Goal: Task Accomplishment & Management: Use online tool/utility

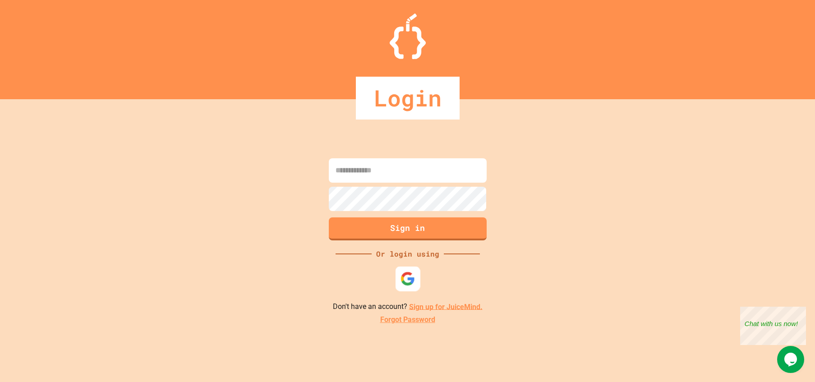
click at [412, 271] on img at bounding box center [407, 278] width 15 height 15
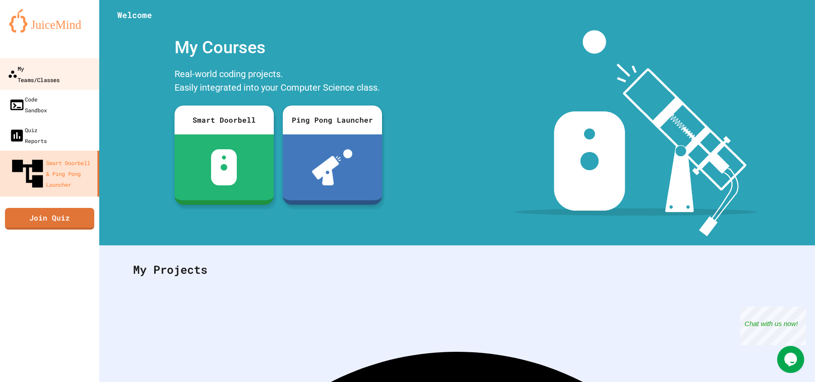
click at [60, 67] on div "My Teams/Classes" at bounding box center [34, 74] width 52 height 22
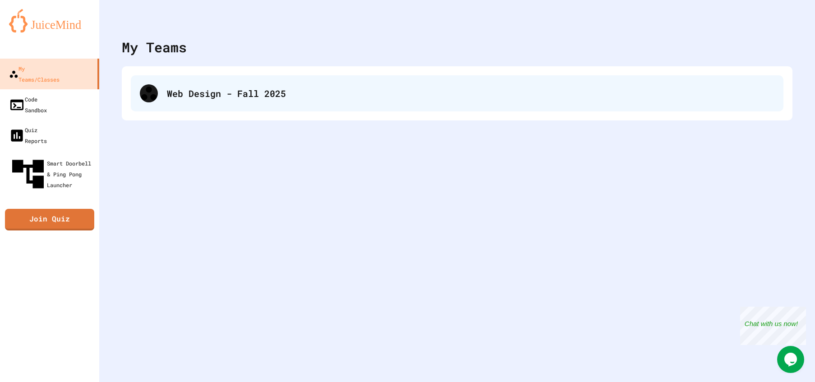
click at [240, 81] on div "Web Design - Fall 2025" at bounding box center [457, 93] width 652 height 36
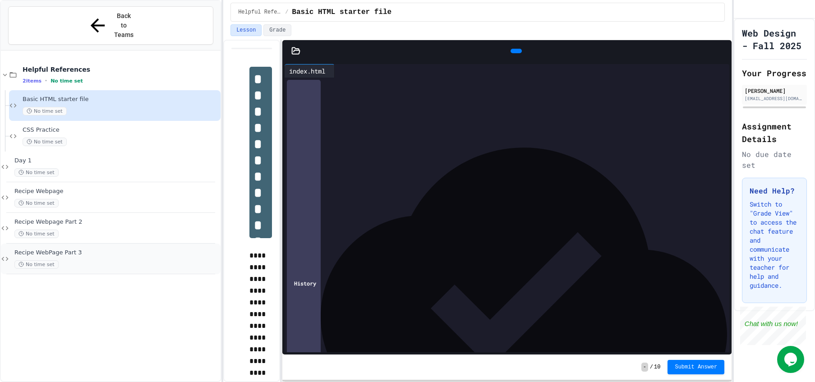
click at [112, 249] on span "Recipe WebPage Part 3" at bounding box center [116, 253] width 204 height 8
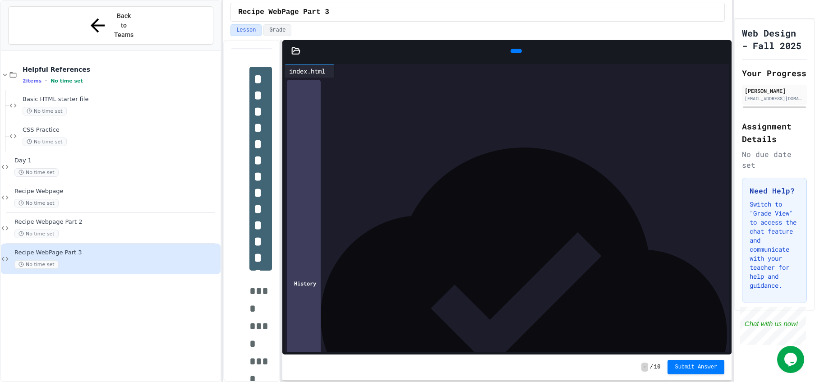
click at [716, 71] on icon at bounding box center [716, 71] width 0 height 0
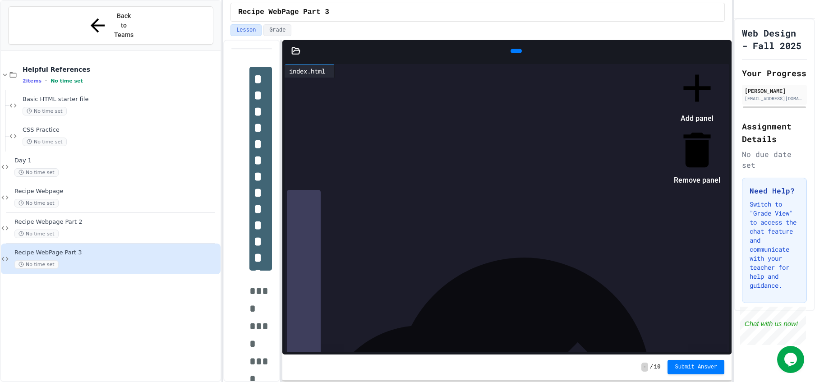
click at [665, 65] on div at bounding box center [691, 65] width 55 height 0
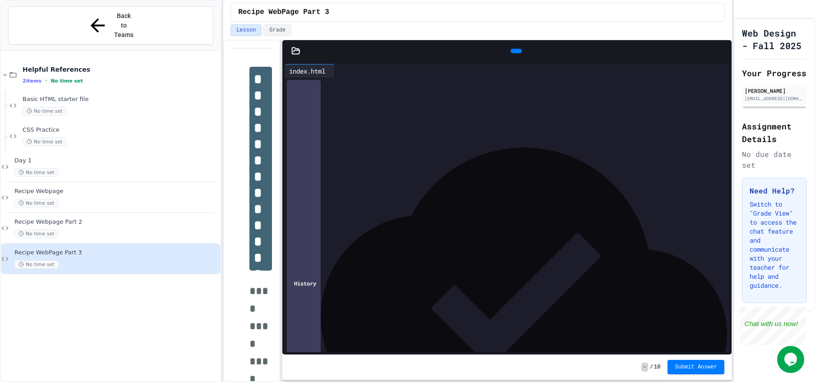
click at [300, 50] on div at bounding box center [295, 50] width 27 height 9
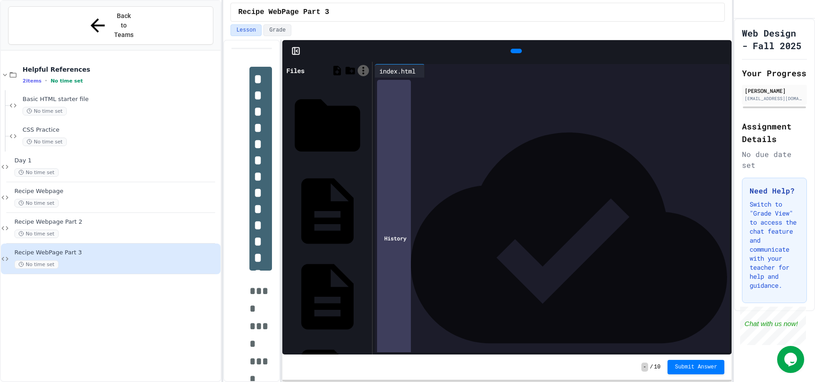
click at [363, 69] on icon at bounding box center [362, 70] width 11 height 11
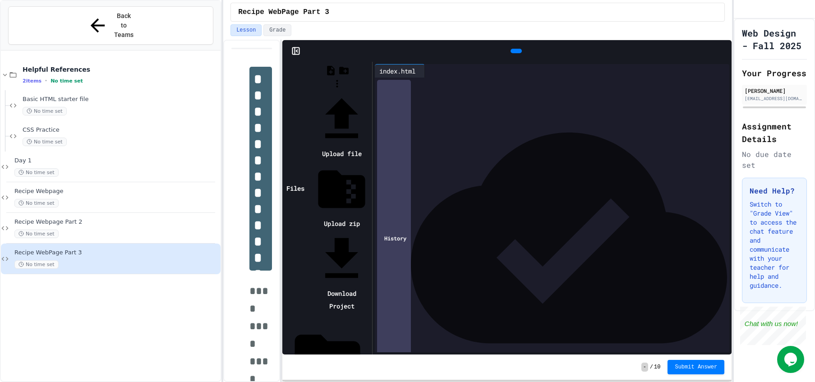
click at [370, 91] on div at bounding box center [336, 91] width 65 height 0
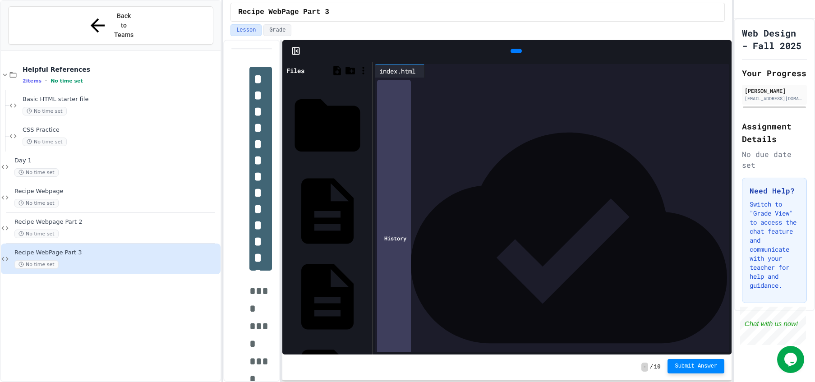
click at [701, 363] on span "Submit Answer" at bounding box center [695, 365] width 42 height 7
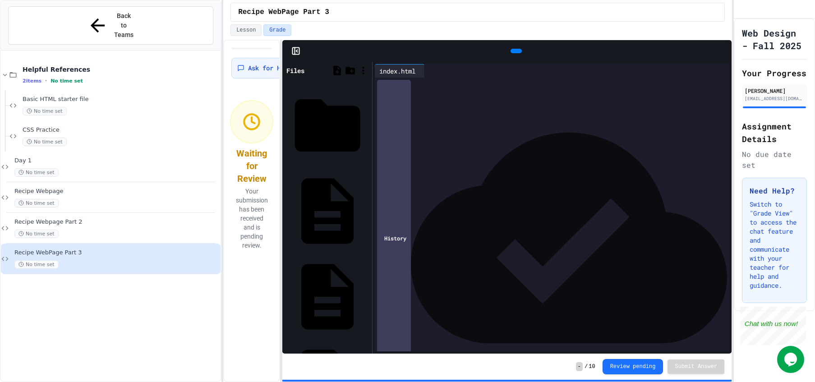
click at [304, 71] on div "Files" at bounding box center [295, 70] width 18 height 9
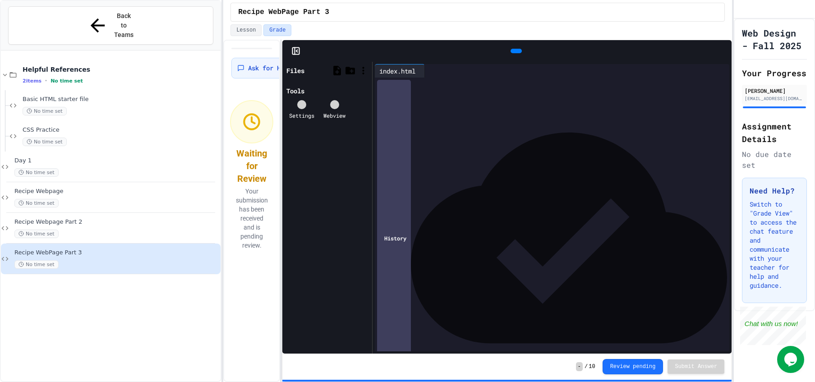
click at [304, 71] on div "Files" at bounding box center [295, 70] width 18 height 9
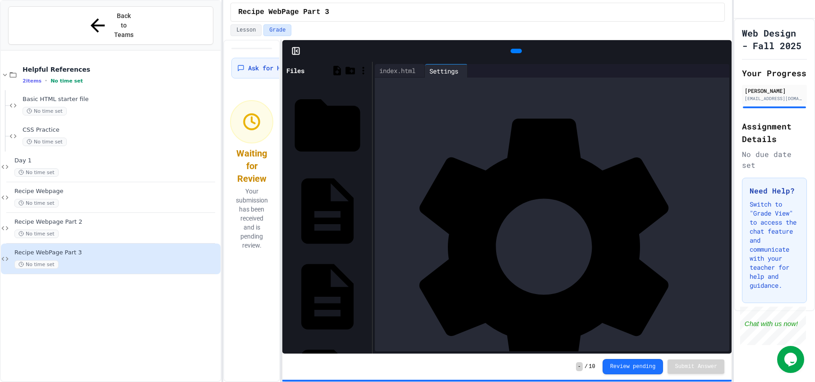
click at [716, 71] on icon at bounding box center [716, 71] width 0 height 0
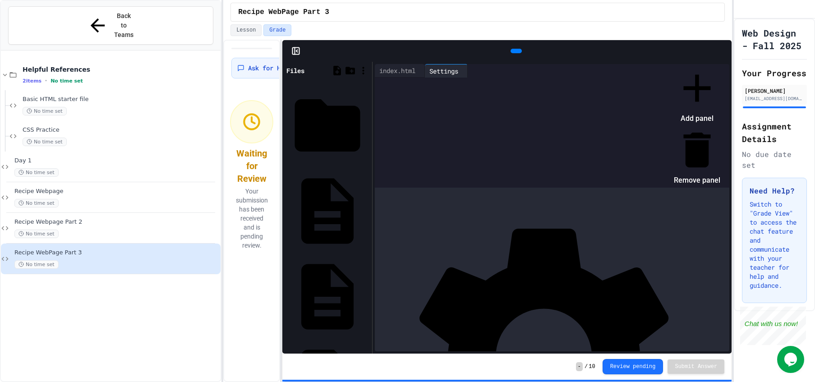
click at [715, 65] on div at bounding box center [691, 65] width 55 height 0
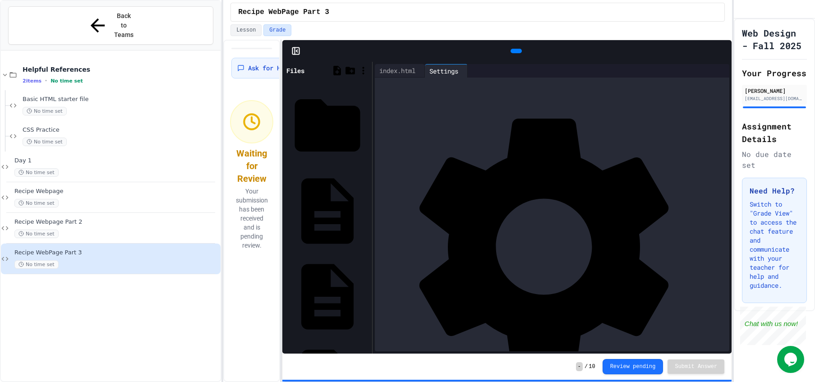
click at [722, 50] on div at bounding box center [726, 51] width 9 height 14
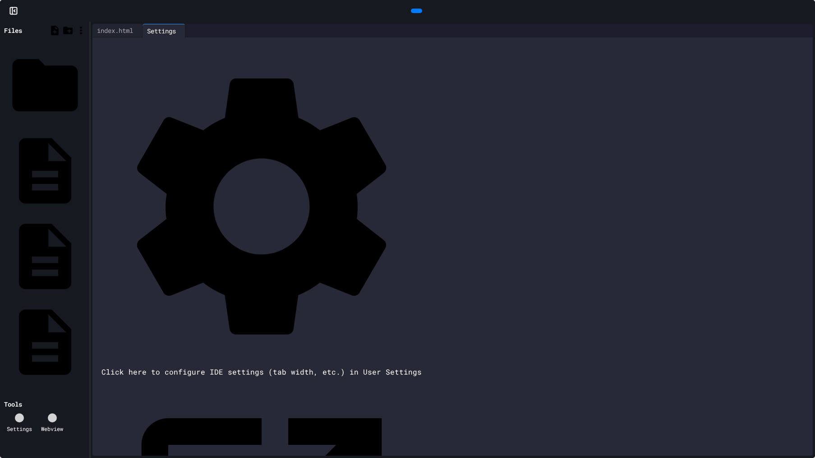
click at [796, 31] on div at bounding box center [799, 31] width 7 height 0
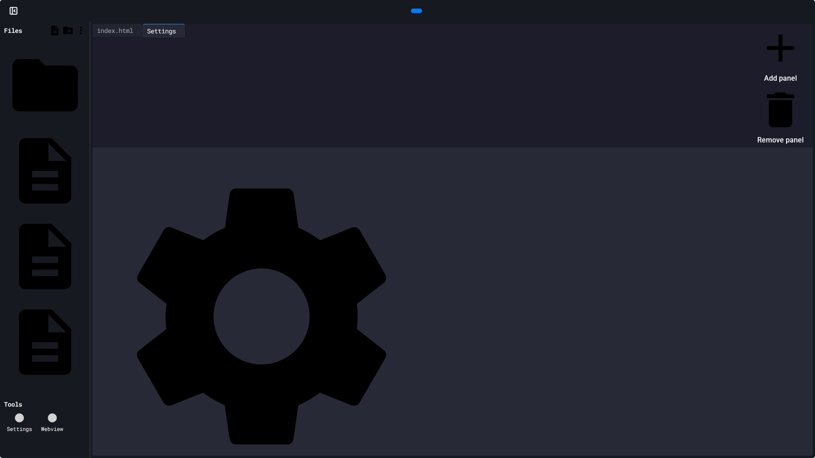
click at [748, 25] on div at bounding box center [775, 25] width 55 height 0
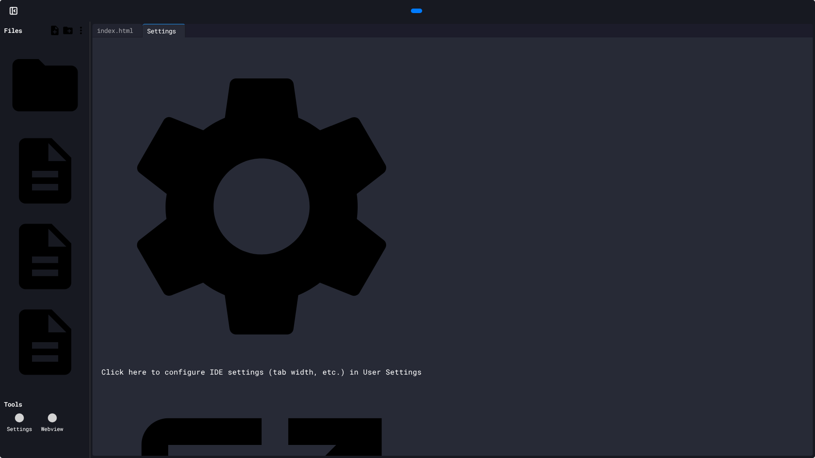
click at [14, 36] on div "Files" at bounding box center [44, 30] width 85 height 13
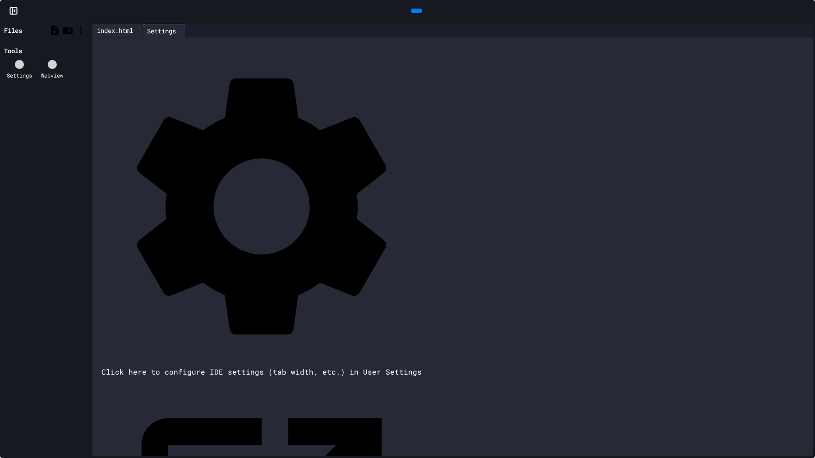
click at [125, 28] on div "index.html" at bounding box center [114, 30] width 45 height 9
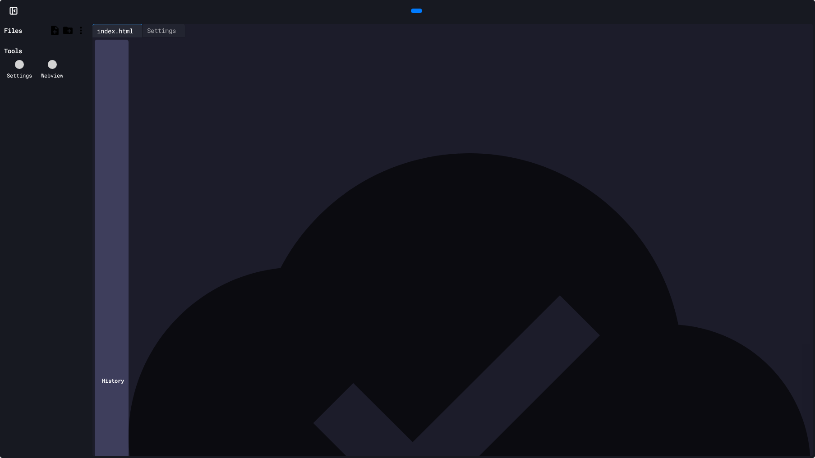
click at [806, 4] on div at bounding box center [810, 11] width 9 height 14
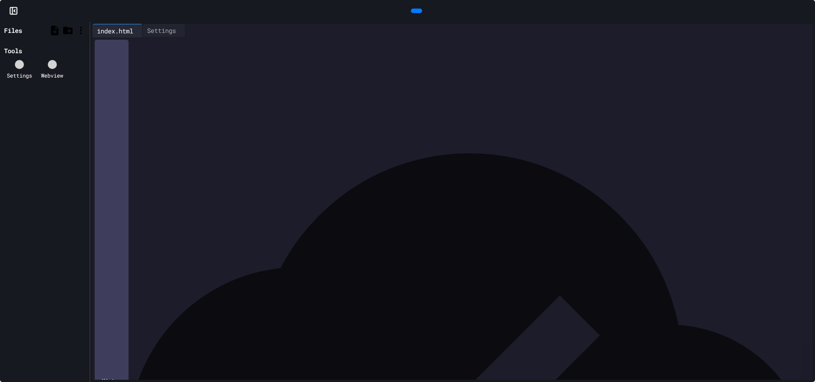
click at [669, 145] on div "**********" at bounding box center [407, 191] width 815 height 382
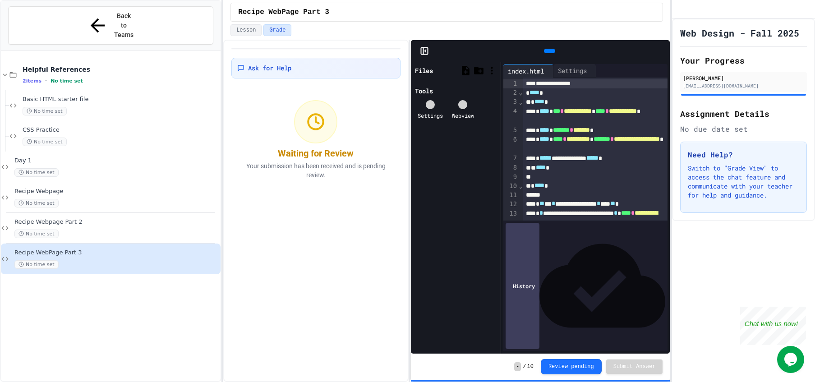
click at [412, 190] on div "**********" at bounding box center [446, 211] width 447 height 342
click at [660, 328] on icon at bounding box center [602, 286] width 126 height 84
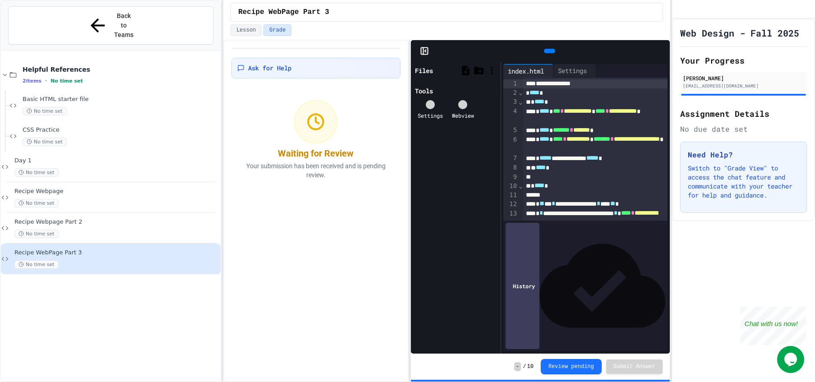
click at [660, 328] on icon at bounding box center [602, 286] width 126 height 84
click at [572, 372] on button "Review pending" at bounding box center [571, 365] width 61 height 15
click at [433, 69] on div "Files" at bounding box center [424, 70] width 18 height 9
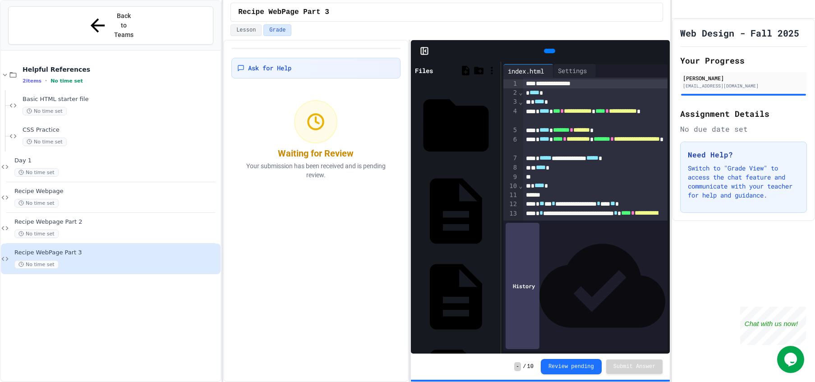
click at [108, 260] on div "No time set" at bounding box center [116, 264] width 204 height 9
click at [133, 260] on div "No time set" at bounding box center [116, 264] width 204 height 9
click at [716, 47] on hr at bounding box center [743, 46] width 127 height 0
click at [706, 82] on div "[PERSON_NAME]" at bounding box center [743, 78] width 121 height 8
click at [494, 73] on icon at bounding box center [491, 70] width 11 height 11
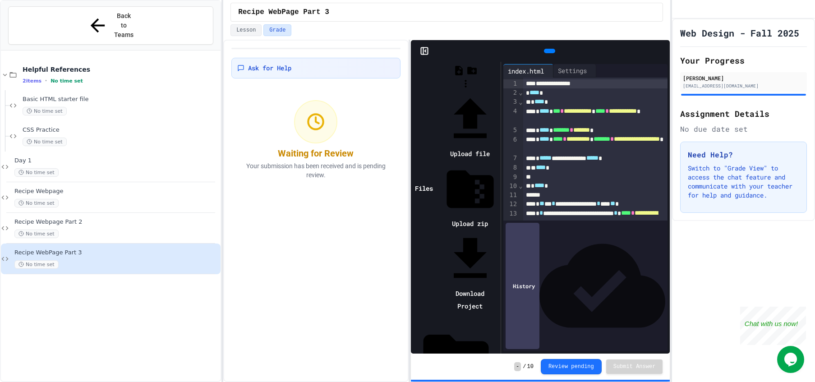
click at [498, 231] on li "Download Project" at bounding box center [470, 272] width 56 height 82
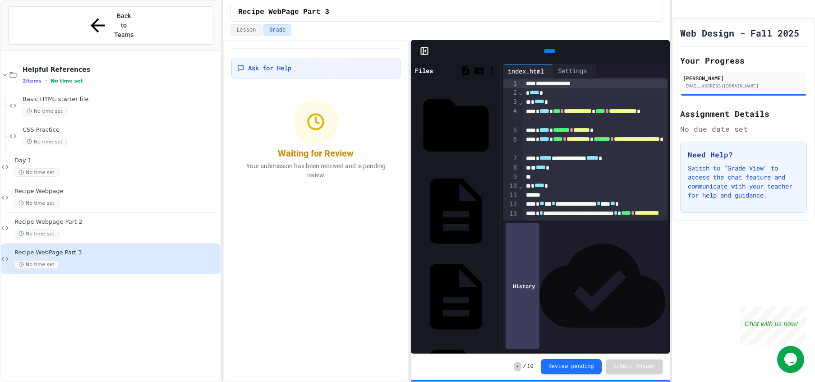
click at [744, 263] on div "Web Design - Fall 2025 Your Progress [PERSON_NAME] [EMAIL_ADDRESS][DOMAIN_NAME]…" at bounding box center [743, 199] width 143 height 363
